Goal: Information Seeking & Learning: Learn about a topic

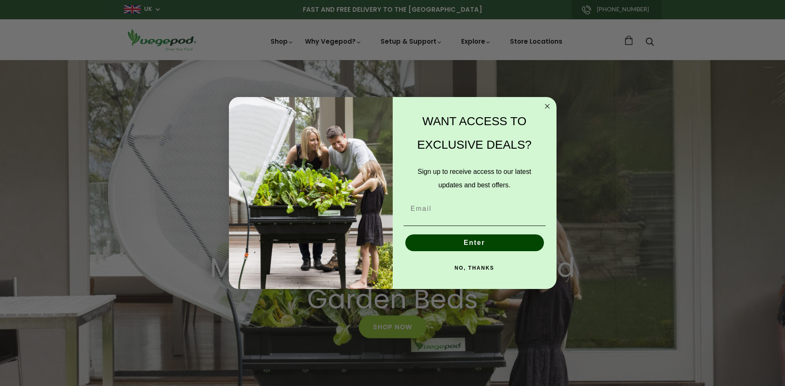
click at [546, 104] on circle "Close dialog" at bounding box center [547, 107] width 10 height 10
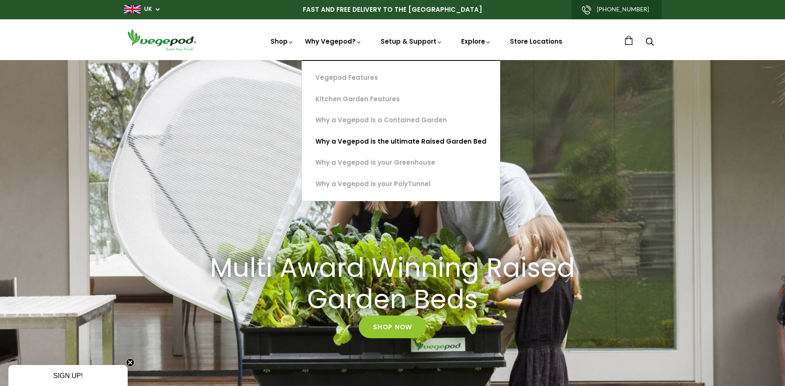
click at [385, 141] on link "Why a Vegepod is the ultimate Raised Garden Bed" at bounding box center [401, 141] width 198 height 21
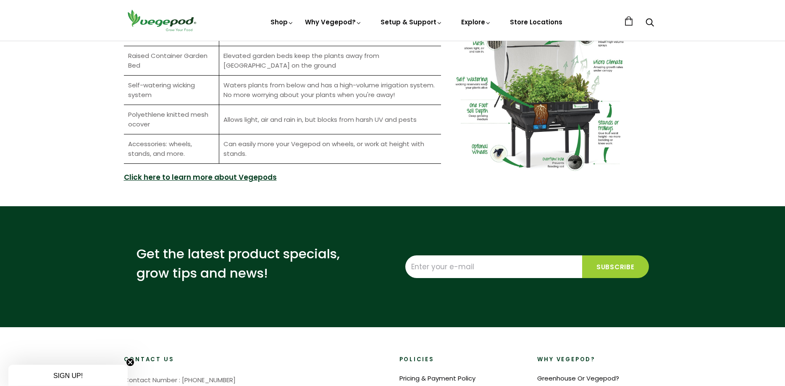
scroll to position [985, 0]
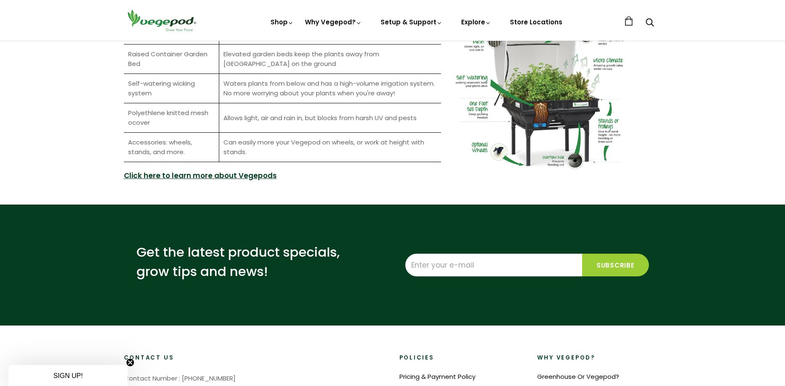
click at [190, 174] on link "Click here to learn more about Vegepods" at bounding box center [200, 175] width 153 height 11
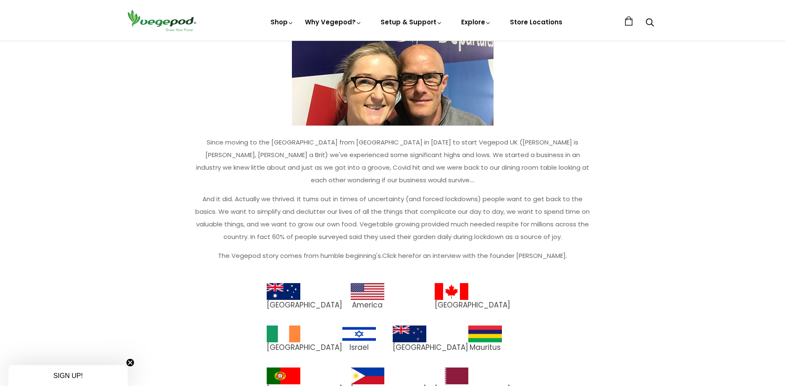
scroll to position [428, 0]
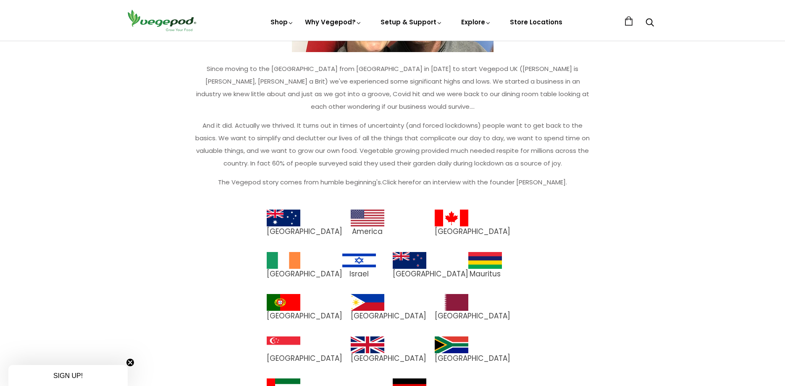
click at [351, 336] on img at bounding box center [368, 344] width 34 height 17
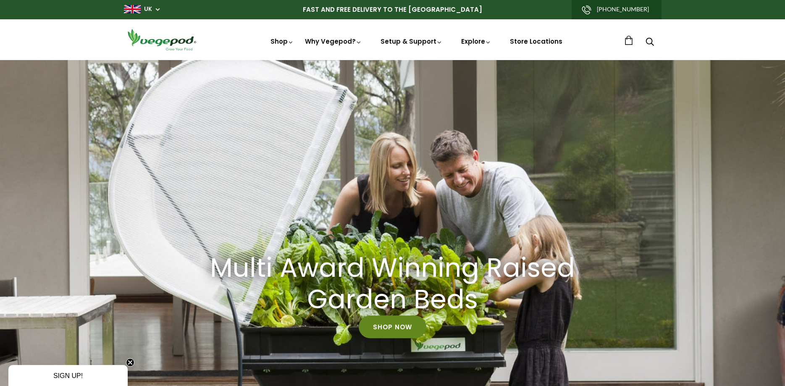
click at [384, 324] on link "Shop Now" at bounding box center [392, 326] width 68 height 23
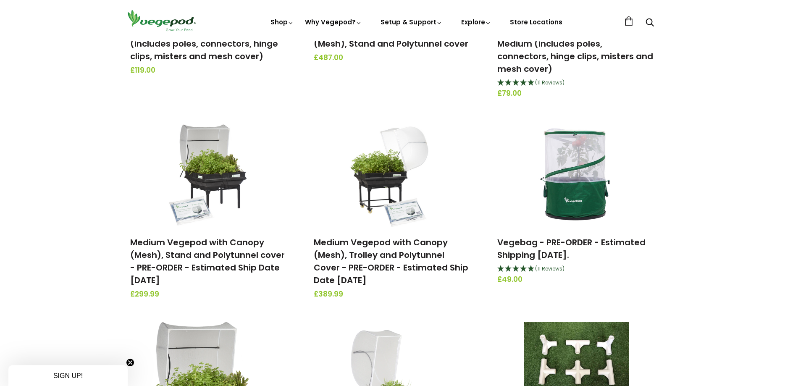
scroll to position [385, 0]
